Goal: Task Accomplishment & Management: Use online tool/utility

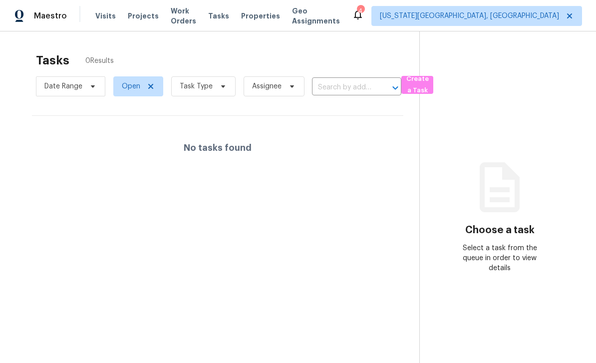
click at [195, 14] on span "Work Orders" at bounding box center [183, 16] width 25 height 20
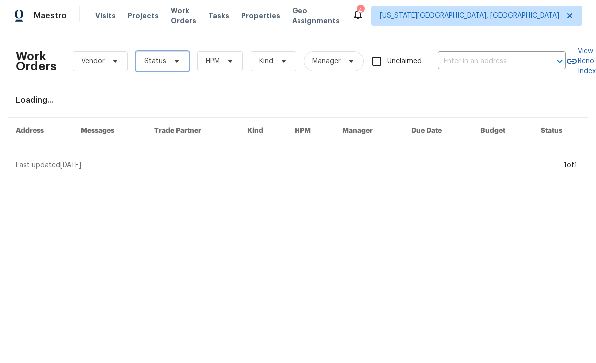
click at [174, 68] on span "Status" at bounding box center [162, 61] width 53 height 20
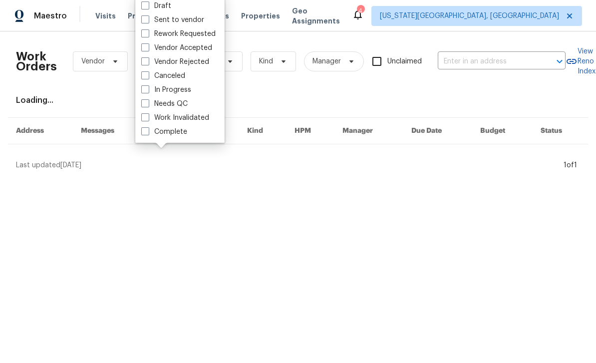
click at [149, 105] on span at bounding box center [145, 103] width 8 height 8
click at [148, 105] on input "Needs QC" at bounding box center [144, 102] width 6 height 6
checkbox input "true"
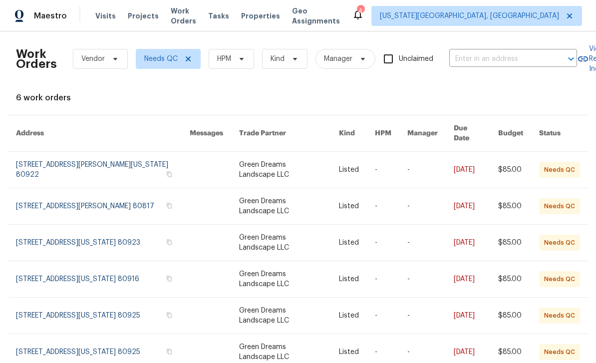
scroll to position [2, 0]
click at [296, 342] on link at bounding box center [289, 353] width 100 height 36
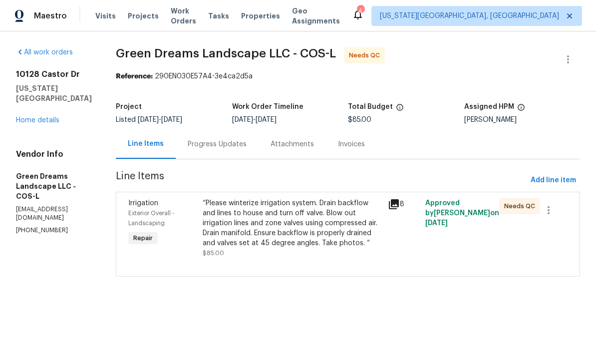
click at [295, 227] on div "“Please winterize irrigation system. Drain backflow and lines to house and turn…" at bounding box center [293, 223] width 180 height 50
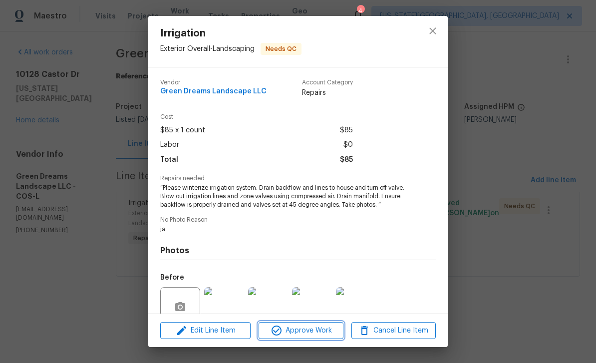
click at [308, 336] on span "Approve Work" at bounding box center [301, 331] width 78 height 12
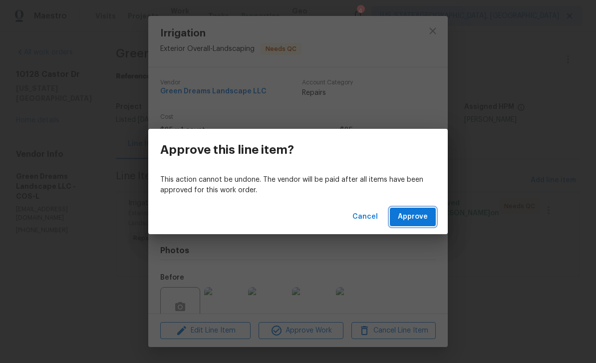
click at [417, 218] on span "Approve" at bounding box center [413, 217] width 30 height 12
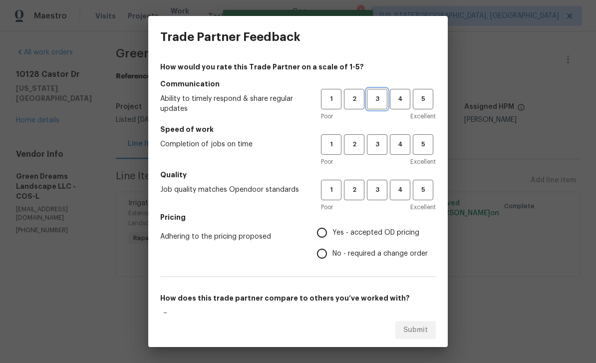
click at [382, 94] on span "3" at bounding box center [377, 98] width 18 height 11
click at [383, 139] on span "3" at bounding box center [377, 144] width 18 height 11
click at [381, 182] on button "3" at bounding box center [377, 190] width 20 height 20
click at [321, 230] on input "Yes - accepted OD pricing" at bounding box center [322, 232] width 21 height 21
radio input "true"
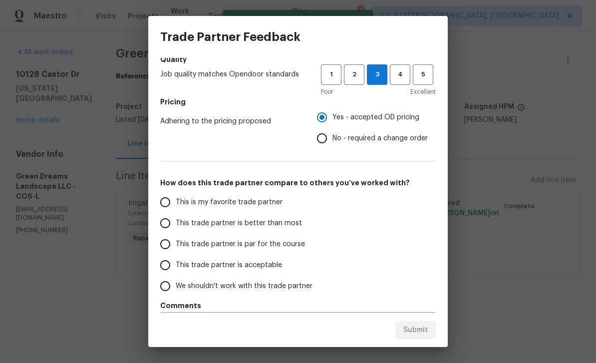
scroll to position [143, 0]
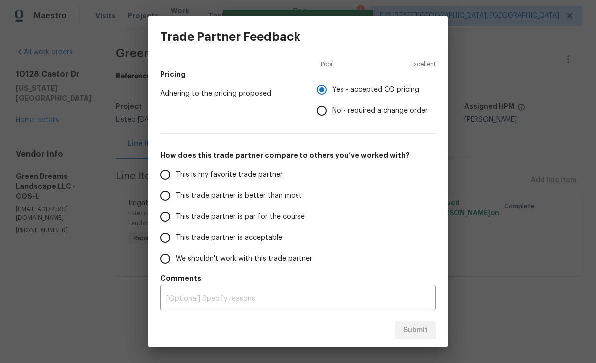
click at [179, 215] on span "This trade partner is par for the course" at bounding box center [240, 217] width 129 height 10
click at [176, 215] on input "This trade partner is par for the course" at bounding box center [165, 216] width 21 height 21
click at [422, 323] on button "Submit" at bounding box center [415, 330] width 40 height 18
radio input "true"
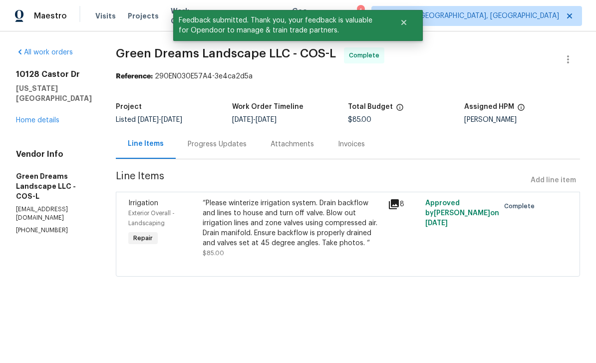
click at [61, 111] on div "[STREET_ADDRESS][US_STATE] Home details" at bounding box center [54, 97] width 76 height 56
click at [55, 109] on div "[STREET_ADDRESS][US_STATE] Home details" at bounding box center [54, 97] width 76 height 56
click at [48, 118] on link "Home details" at bounding box center [37, 120] width 43 height 7
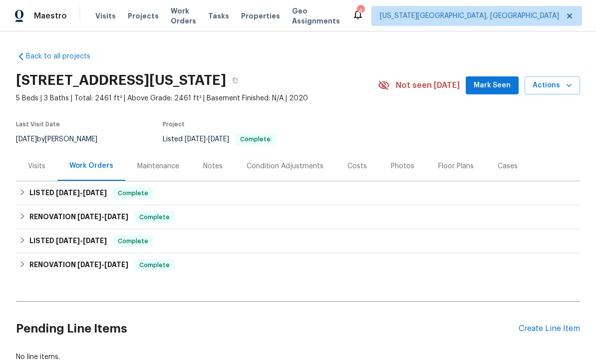
click at [408, 26] on button "Close" at bounding box center [403, 22] width 33 height 20
click at [185, 20] on span "Work Orders" at bounding box center [183, 16] width 25 height 20
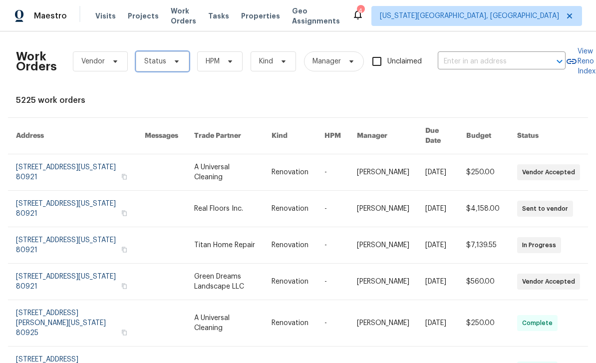
click at [183, 62] on span "Status" at bounding box center [162, 61] width 53 height 20
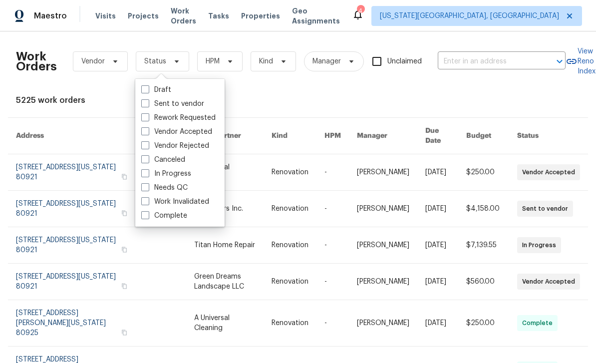
click at [145, 191] on span at bounding box center [145, 187] width 8 height 8
click at [145, 189] on input "Needs QC" at bounding box center [144, 186] width 6 height 6
checkbox input "true"
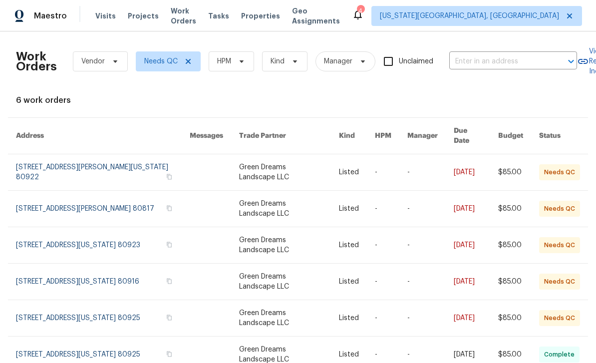
click at [307, 163] on link at bounding box center [289, 172] width 100 height 36
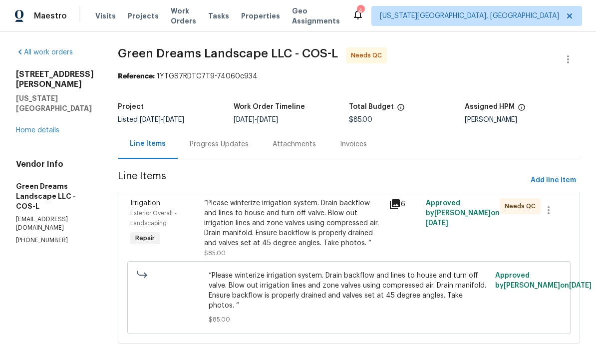
click at [311, 239] on div "“Please winterize irrigation system. Drain backflow and lines to house and turn…" at bounding box center [293, 223] width 179 height 50
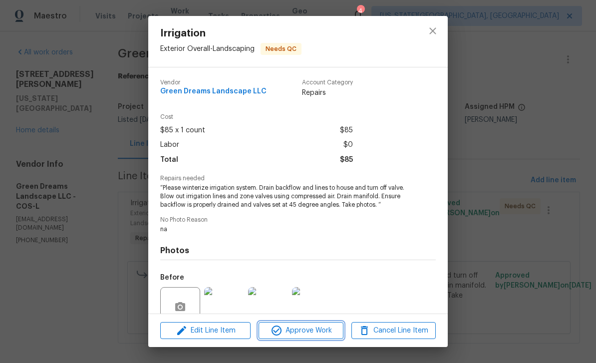
click at [313, 333] on span "Approve Work" at bounding box center [301, 331] width 78 height 12
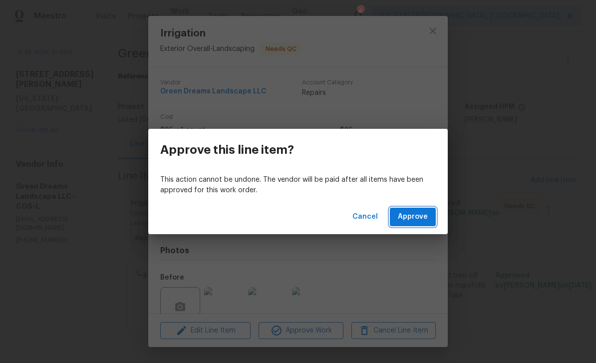
click at [414, 225] on button "Approve" at bounding box center [413, 217] width 46 height 18
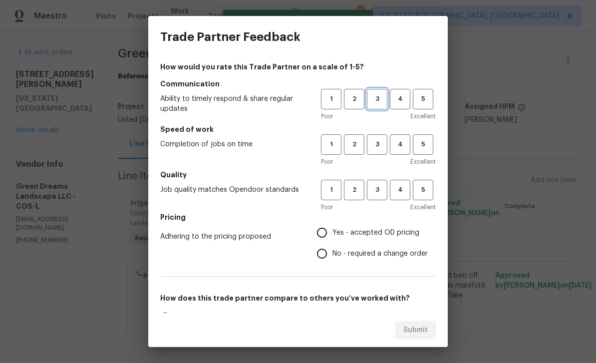
click at [367, 107] on button "3" at bounding box center [377, 99] width 20 height 20
click at [381, 154] on button "3" at bounding box center [377, 144] width 20 height 20
click at [373, 199] on button "3" at bounding box center [377, 190] width 20 height 20
click at [322, 237] on input "Yes - accepted OD pricing" at bounding box center [322, 232] width 21 height 21
radio input "true"
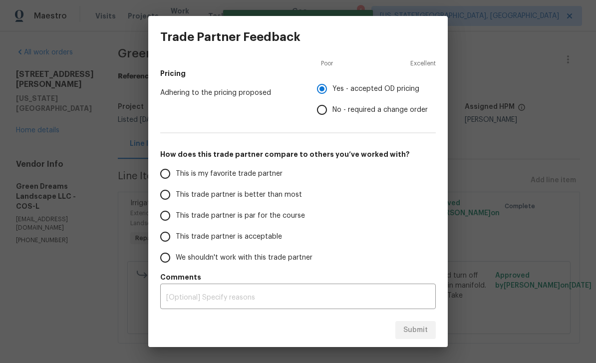
scroll to position [144, 0]
click at [183, 217] on span "This trade partner is par for the course" at bounding box center [240, 216] width 129 height 10
click at [176, 217] on input "This trade partner is par for the course" at bounding box center [165, 215] width 21 height 21
click at [419, 338] on button "Submit" at bounding box center [415, 330] width 40 height 18
radio input "true"
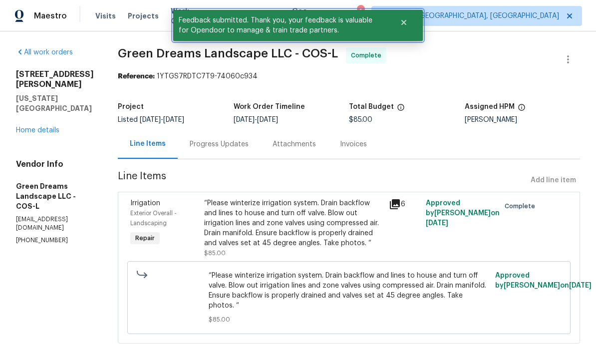
click at [407, 28] on button "Close" at bounding box center [403, 22] width 33 height 20
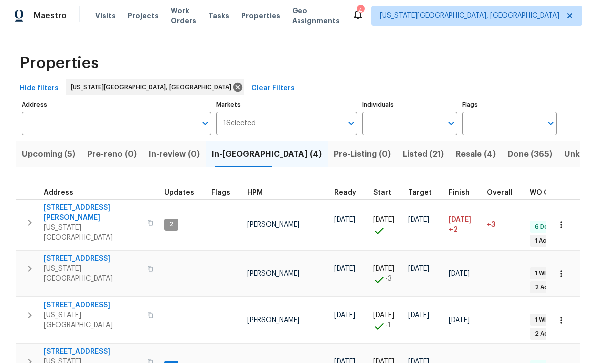
click at [274, 19] on span "Properties" at bounding box center [260, 16] width 39 height 10
click at [184, 13] on span "Work Orders" at bounding box center [183, 16] width 25 height 20
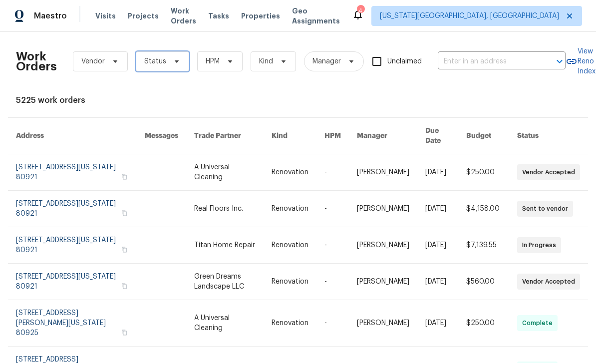
click at [179, 61] on span "Status" at bounding box center [162, 61] width 53 height 20
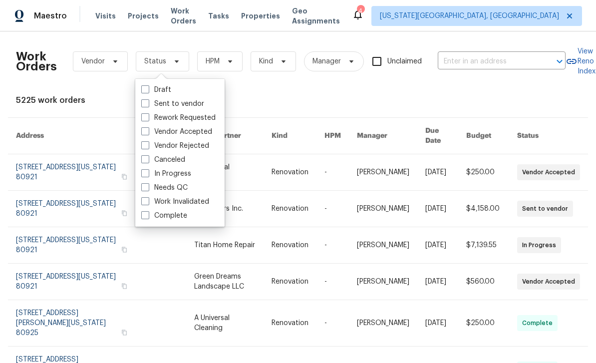
click at [149, 188] on label "Needs QC" at bounding box center [164, 188] width 46 height 10
click at [148, 188] on input "Needs QC" at bounding box center [144, 186] width 6 height 6
checkbox input "true"
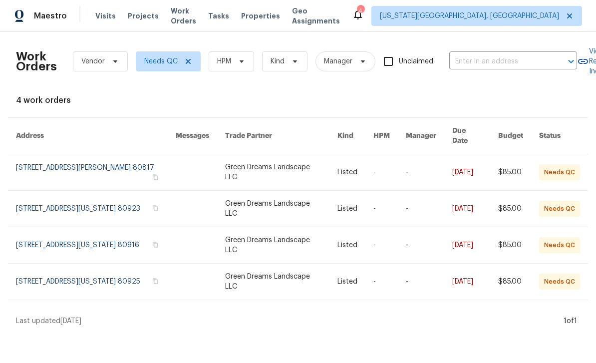
click at [278, 276] on link at bounding box center [281, 282] width 112 height 36
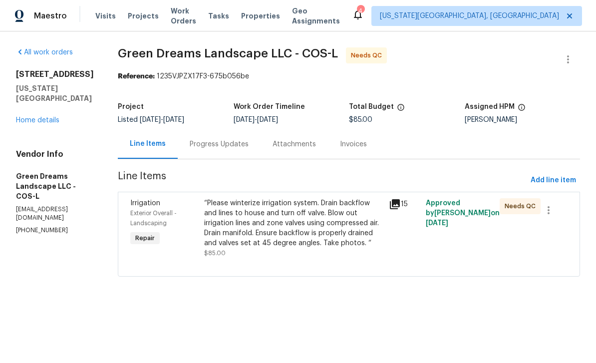
click at [302, 227] on div "“Please winterize irrigation system. Drain backflow and lines to house and turn…" at bounding box center [293, 223] width 179 height 50
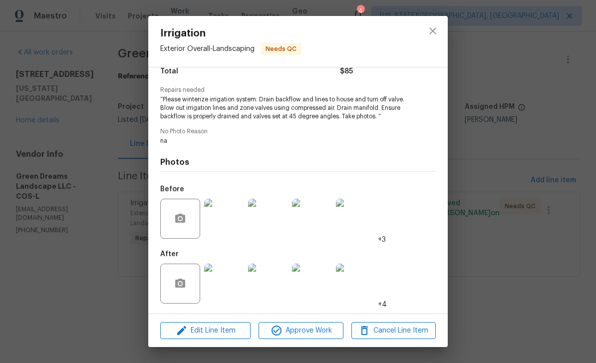
scroll to position [90, 0]
click at [320, 328] on span "Approve Work" at bounding box center [301, 331] width 78 height 12
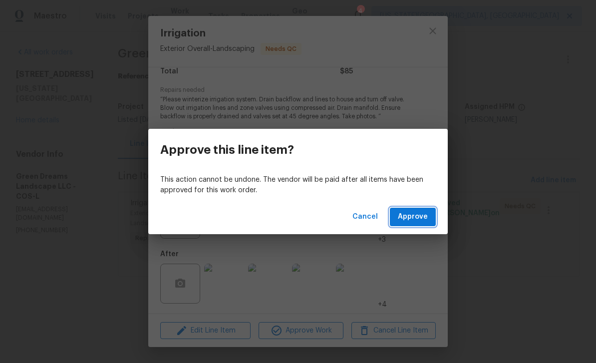
click at [408, 217] on span "Approve" at bounding box center [413, 217] width 30 height 12
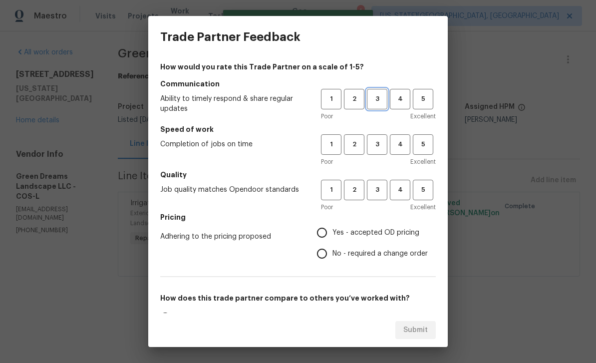
click at [384, 101] on span "3" at bounding box center [377, 98] width 18 height 11
click at [383, 145] on span "3" at bounding box center [377, 144] width 18 height 11
click at [383, 188] on span "3" at bounding box center [377, 189] width 18 height 11
click at [321, 233] on input "Yes - accepted OD pricing" at bounding box center [322, 232] width 21 height 21
radio input "true"
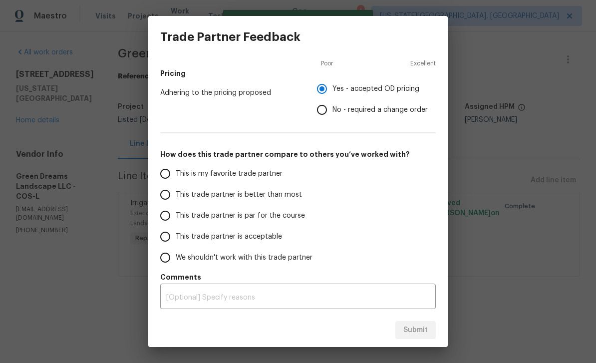
scroll to position [144, 0]
click at [174, 211] on input "This trade partner is par for the course" at bounding box center [165, 215] width 21 height 21
click at [420, 337] on button "Submit" at bounding box center [415, 330] width 40 height 18
radio input "true"
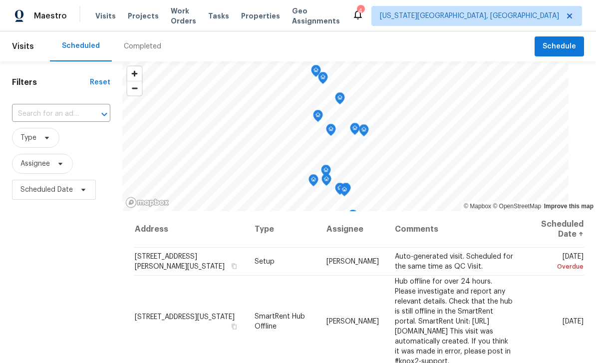
click at [192, 20] on span "Work Orders" at bounding box center [183, 16] width 25 height 20
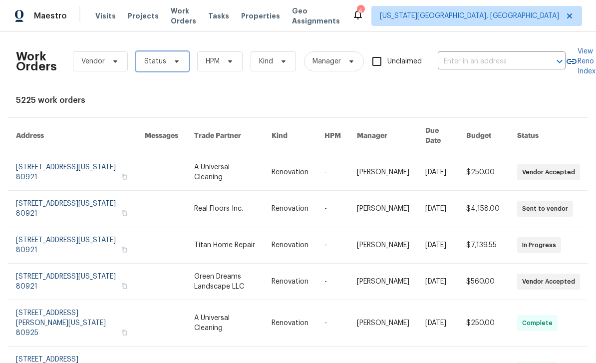
click at [179, 60] on span "Status" at bounding box center [162, 61] width 53 height 20
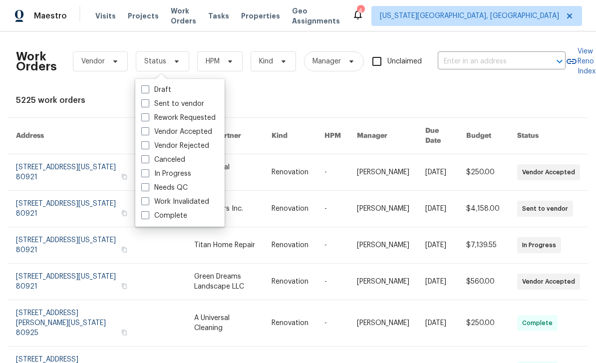
click at [147, 185] on span at bounding box center [145, 187] width 8 height 8
click at [147, 185] on input "Needs QC" at bounding box center [144, 186] width 6 height 6
checkbox input "true"
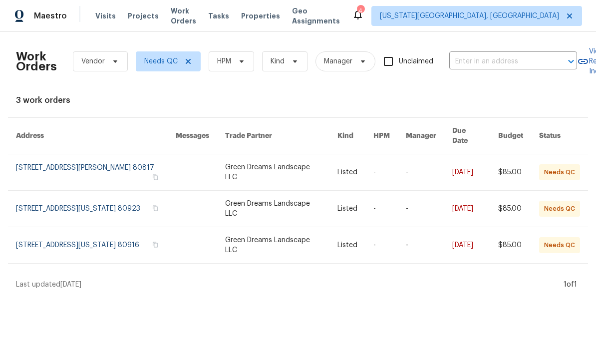
click at [293, 235] on link at bounding box center [281, 245] width 112 height 36
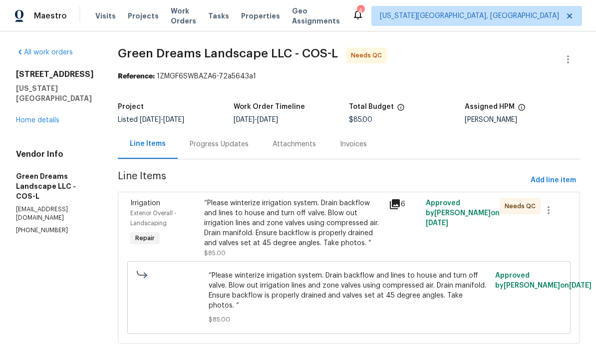
click at [317, 224] on div "“Please winterize irrigation system. Drain backflow and lines to house and turn…" at bounding box center [293, 223] width 179 height 50
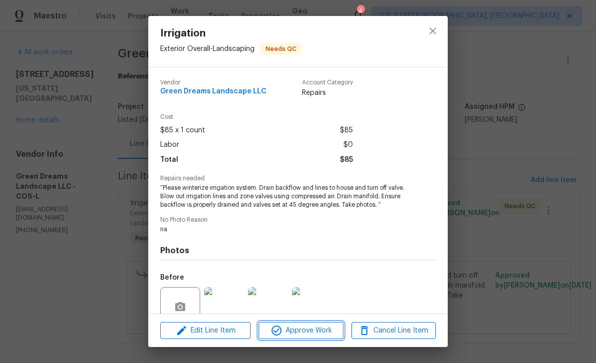
click at [318, 328] on span "Approve Work" at bounding box center [301, 331] width 78 height 12
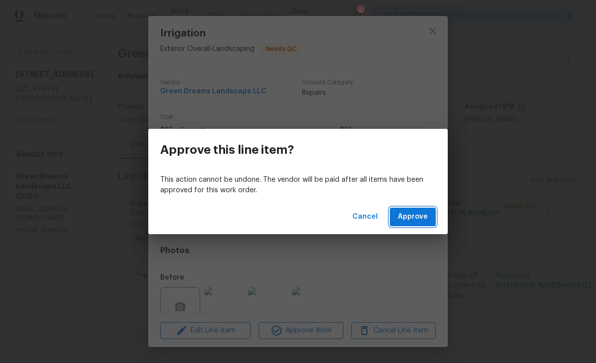
click at [417, 217] on span "Approve" at bounding box center [413, 217] width 30 height 12
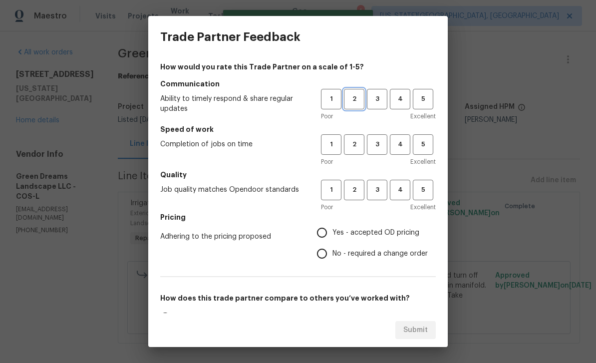
click at [364, 97] on button "2" at bounding box center [354, 99] width 20 height 20
click at [383, 100] on span "3" at bounding box center [377, 98] width 18 height 11
click at [379, 144] on span "3" at bounding box center [377, 144] width 18 height 11
click at [381, 189] on span "3" at bounding box center [377, 189] width 18 height 11
click at [330, 232] on input "Yes - accepted OD pricing" at bounding box center [322, 232] width 21 height 21
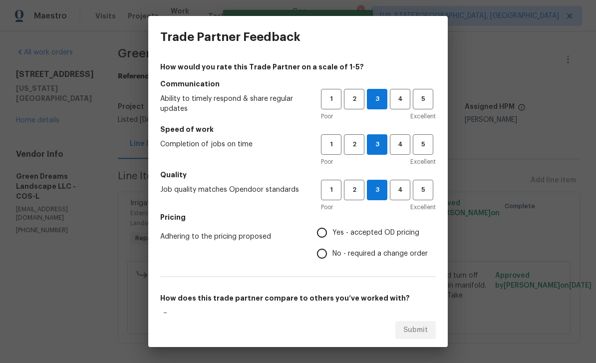
radio input "true"
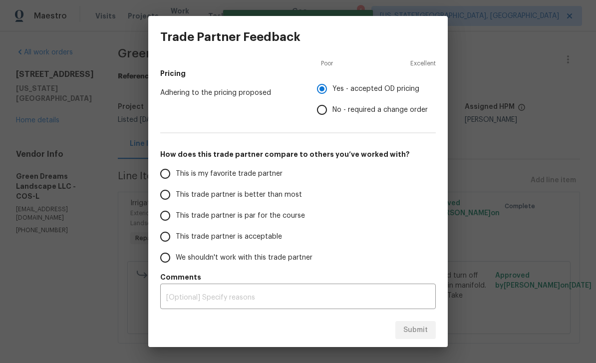
scroll to position [144, 0]
click at [174, 221] on input "This trade partner is par for the course" at bounding box center [165, 215] width 21 height 21
click at [423, 332] on span "Submit" at bounding box center [415, 330] width 24 height 12
radio input "true"
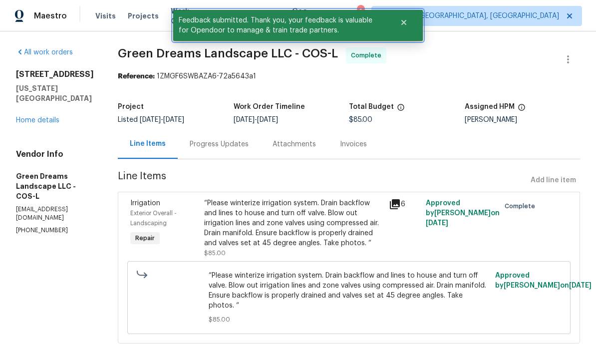
click at [401, 27] on button "Close" at bounding box center [403, 22] width 33 height 20
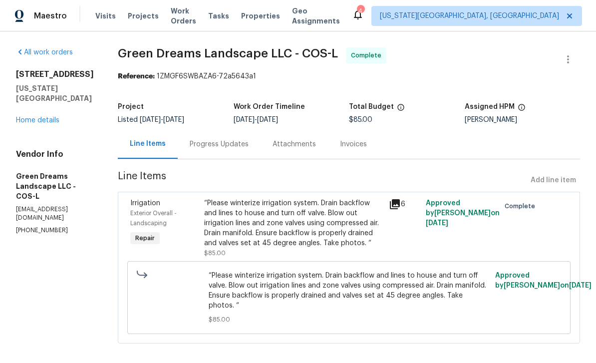
click at [146, 16] on span "Projects" at bounding box center [143, 16] width 31 height 10
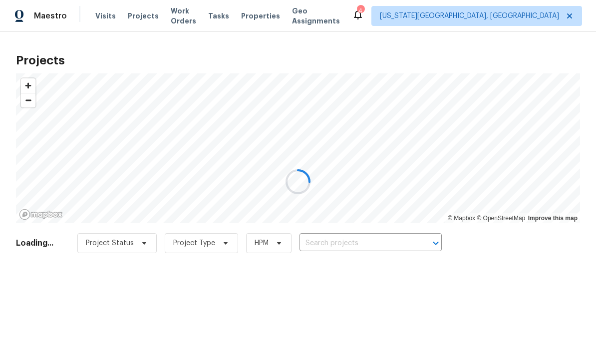
click at [198, 16] on div at bounding box center [298, 181] width 596 height 363
click at [200, 15] on div at bounding box center [298, 181] width 596 height 363
click at [197, 24] on div at bounding box center [298, 181] width 596 height 363
click at [199, 19] on div at bounding box center [298, 181] width 596 height 363
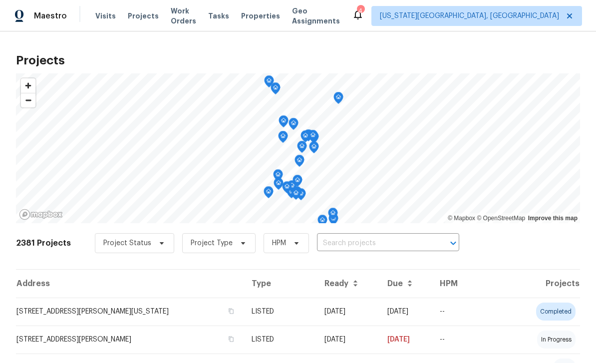
click at [196, 16] on span "Work Orders" at bounding box center [183, 16] width 25 height 20
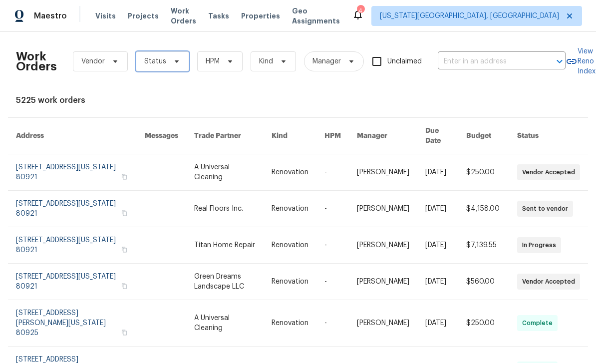
click at [179, 62] on span "Status" at bounding box center [162, 61] width 53 height 20
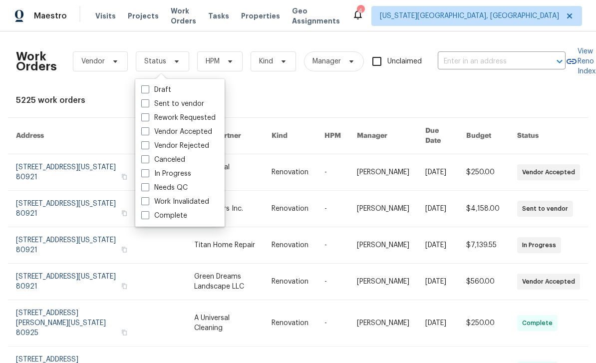
click at [147, 188] on span at bounding box center [145, 187] width 8 height 8
click at [147, 188] on input "Needs QC" at bounding box center [144, 186] width 6 height 6
checkbox input "true"
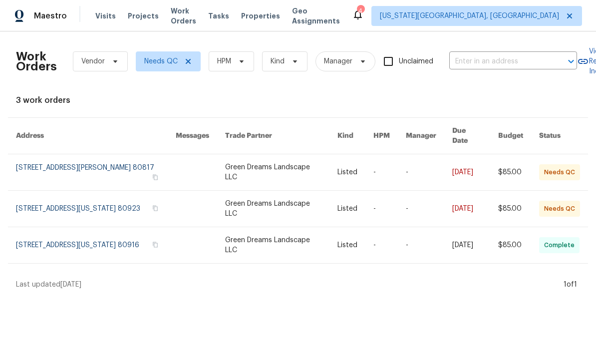
click at [285, 206] on link at bounding box center [281, 209] width 112 height 36
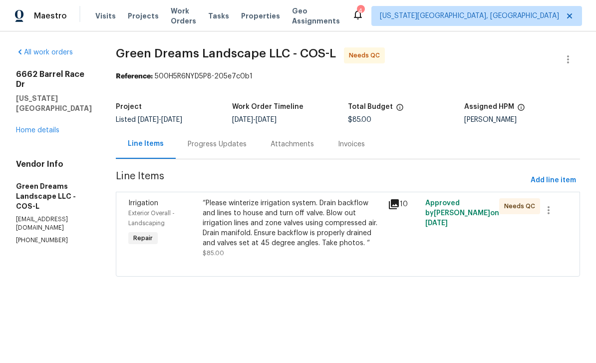
click at [312, 228] on div "“Please winterize irrigation system. Drain backflow and lines to house and turn…" at bounding box center [293, 223] width 180 height 50
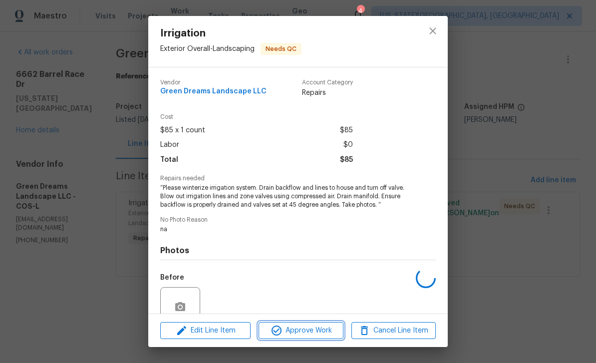
click at [301, 331] on span "Approve Work" at bounding box center [301, 331] width 78 height 12
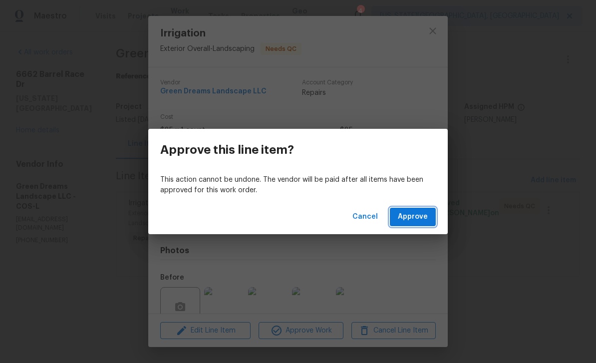
click at [410, 220] on span "Approve" at bounding box center [413, 217] width 30 height 12
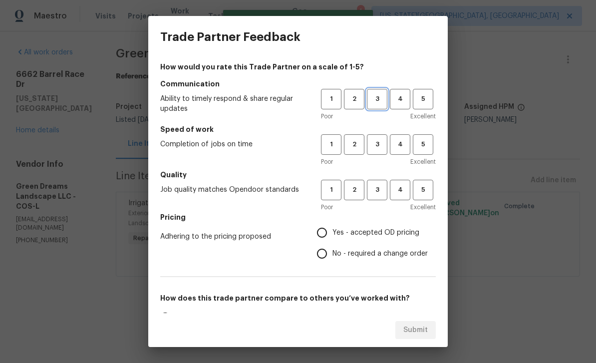
click at [381, 101] on span "3" at bounding box center [377, 98] width 18 height 11
click at [380, 146] on span "3" at bounding box center [377, 144] width 18 height 11
click at [373, 191] on span "3" at bounding box center [377, 189] width 18 height 11
click at [323, 230] on input "Yes - accepted OD pricing" at bounding box center [322, 232] width 21 height 21
radio input "true"
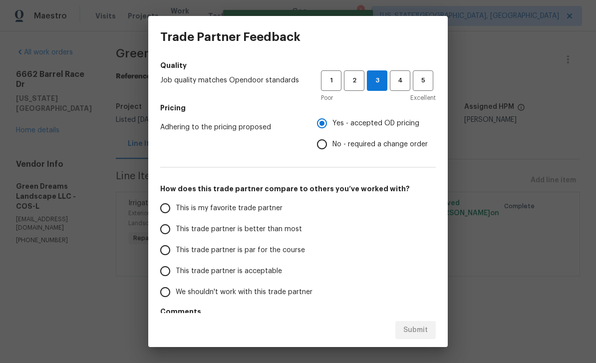
scroll to position [131, 0]
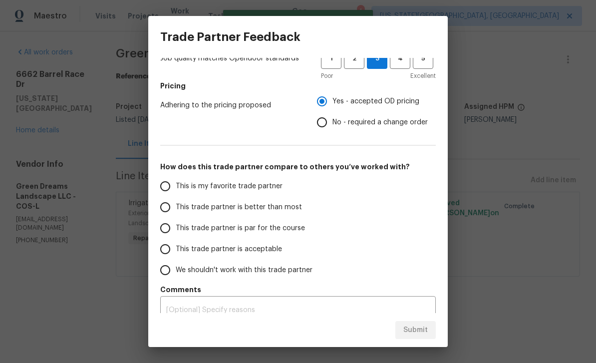
click at [187, 234] on label "This trade partner is par for the course" at bounding box center [234, 228] width 158 height 21
click at [176, 234] on input "This trade partner is par for the course" at bounding box center [165, 228] width 21 height 21
click at [421, 328] on span "Submit" at bounding box center [415, 330] width 24 height 12
radio input "true"
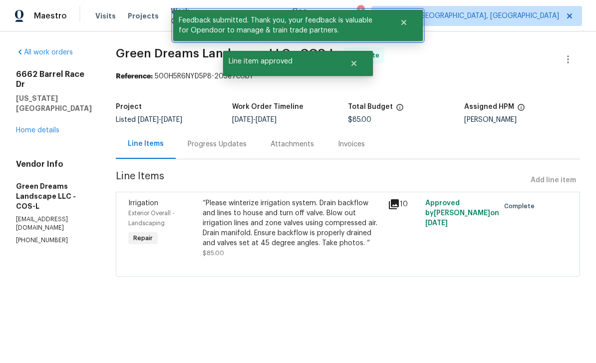
click at [407, 26] on button "Close" at bounding box center [403, 22] width 33 height 20
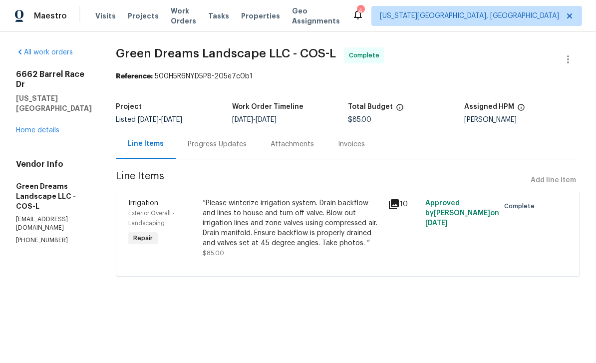
click at [188, 20] on span "Work Orders" at bounding box center [183, 16] width 25 height 20
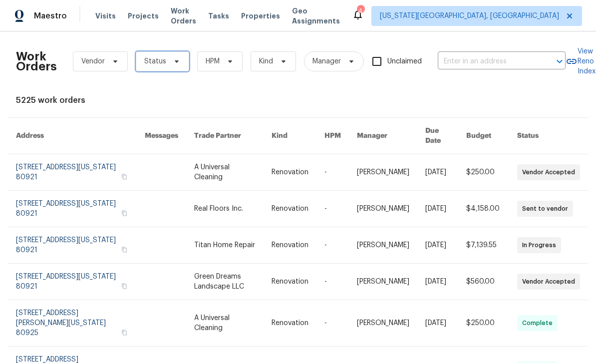
click at [187, 63] on span "Status" at bounding box center [162, 61] width 53 height 20
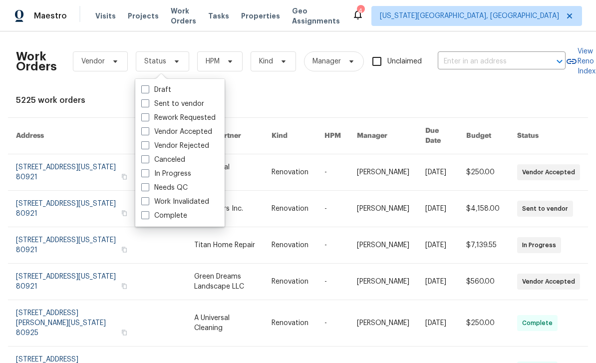
click at [146, 186] on span at bounding box center [145, 187] width 8 height 8
click at [146, 186] on input "Needs QC" at bounding box center [144, 186] width 6 height 6
checkbox input "true"
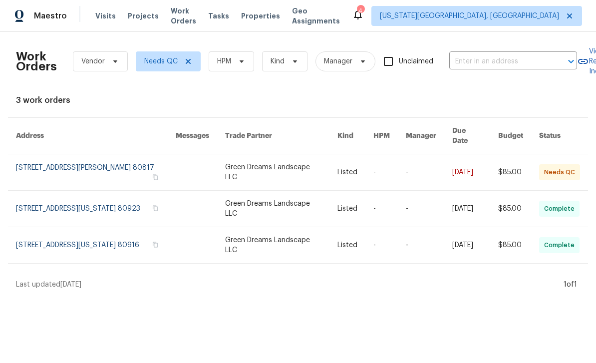
click at [296, 163] on link at bounding box center [281, 172] width 112 height 36
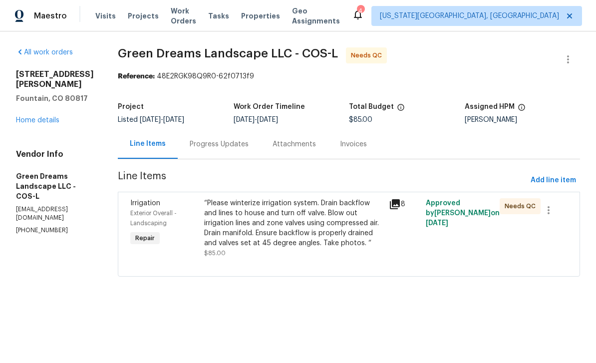
click at [313, 229] on div "“Please winterize irrigation system. Drain backflow and lines to house and turn…" at bounding box center [293, 223] width 179 height 50
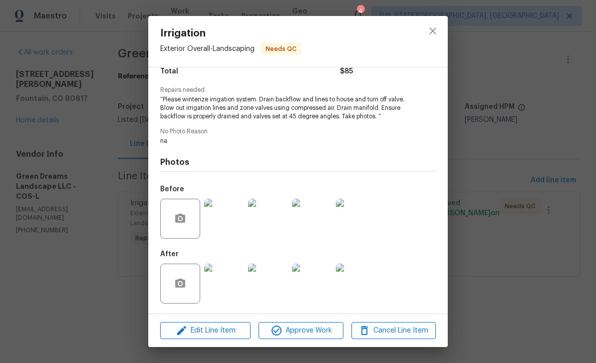
scroll to position [90, 0]
click at [325, 331] on span "Approve Work" at bounding box center [301, 331] width 78 height 12
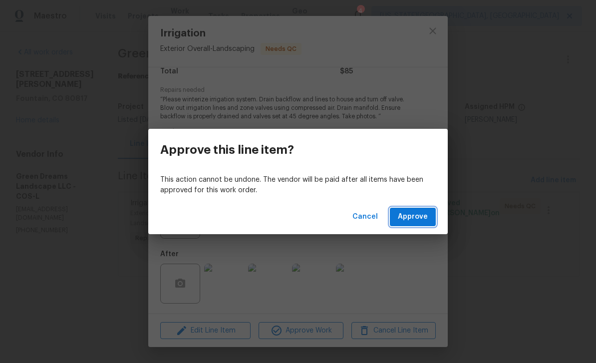
click at [418, 213] on span "Approve" at bounding box center [413, 217] width 30 height 12
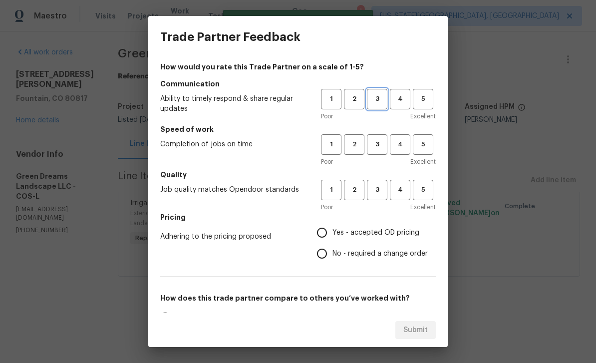
click at [378, 96] on span "3" at bounding box center [377, 98] width 18 height 11
click at [379, 150] on span "3" at bounding box center [377, 144] width 18 height 11
click at [381, 183] on button "3" at bounding box center [377, 190] width 20 height 20
click at [329, 228] on input "Yes - accepted OD pricing" at bounding box center [322, 232] width 21 height 21
radio input "true"
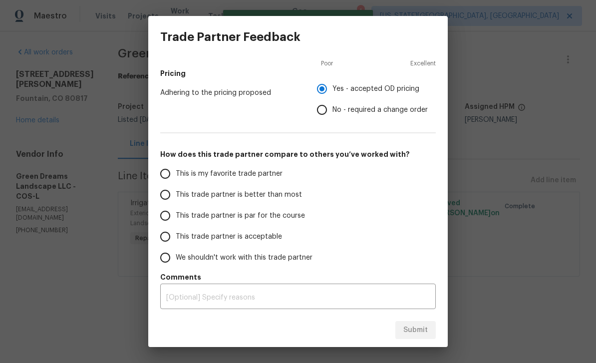
scroll to position [144, 0]
click at [167, 217] on input "This trade partner is par for the course" at bounding box center [165, 215] width 21 height 21
click at [422, 335] on span "Submit" at bounding box center [415, 330] width 24 height 12
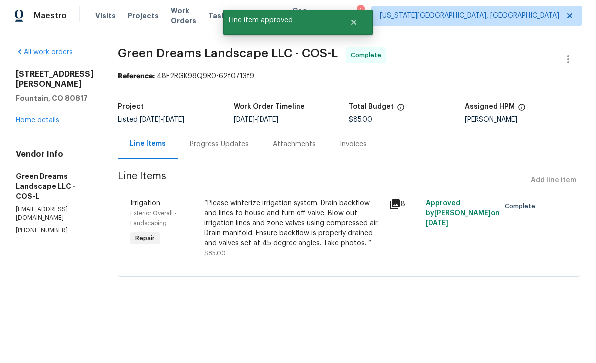
radio input "true"
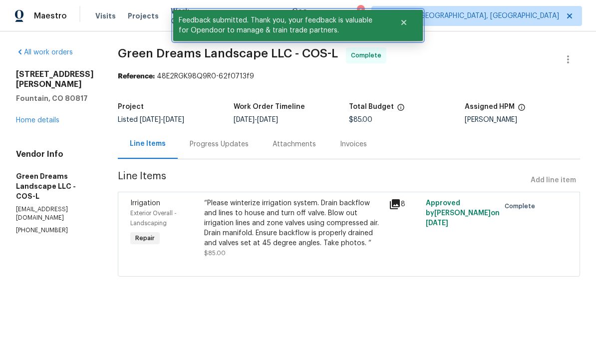
click at [408, 13] on button "Close" at bounding box center [403, 22] width 33 height 20
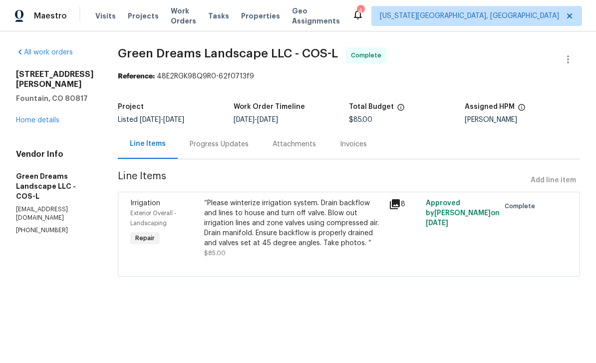
click at [43, 124] on link "Home details" at bounding box center [37, 120] width 43 height 7
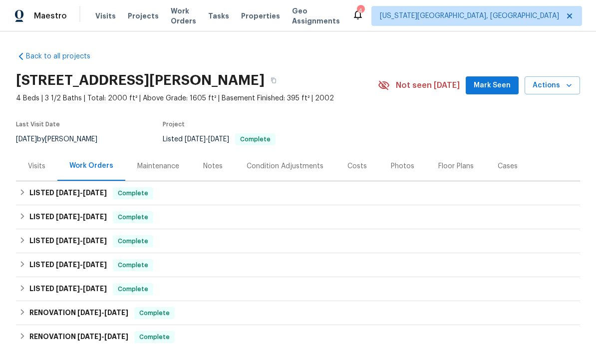
click at [500, 90] on span "Mark Seen" at bounding box center [492, 85] width 37 height 12
click at [229, 20] on div "Tasks" at bounding box center [218, 16] width 21 height 10
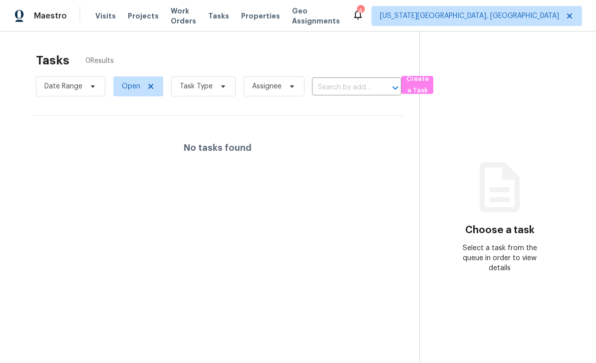
click at [194, 13] on span "Work Orders" at bounding box center [183, 16] width 25 height 20
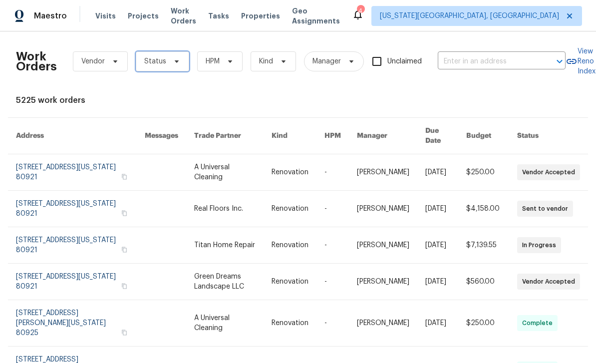
click at [181, 63] on span "Status" at bounding box center [162, 61] width 53 height 20
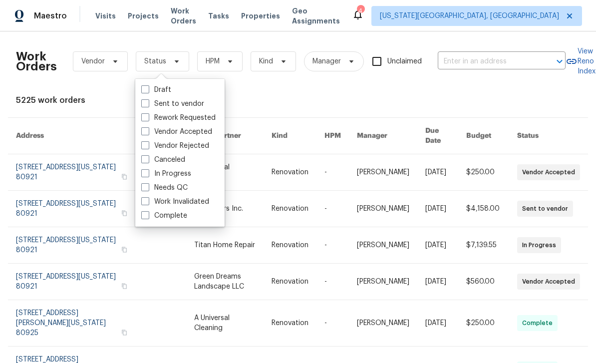
click at [145, 190] on span at bounding box center [145, 187] width 8 height 8
click at [145, 189] on input "Needs QC" at bounding box center [144, 186] width 6 height 6
checkbox input "true"
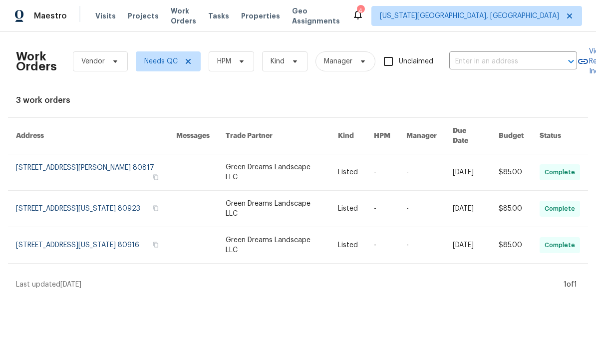
click at [272, 17] on span "Properties" at bounding box center [260, 16] width 39 height 10
